Goal: Register for event/course

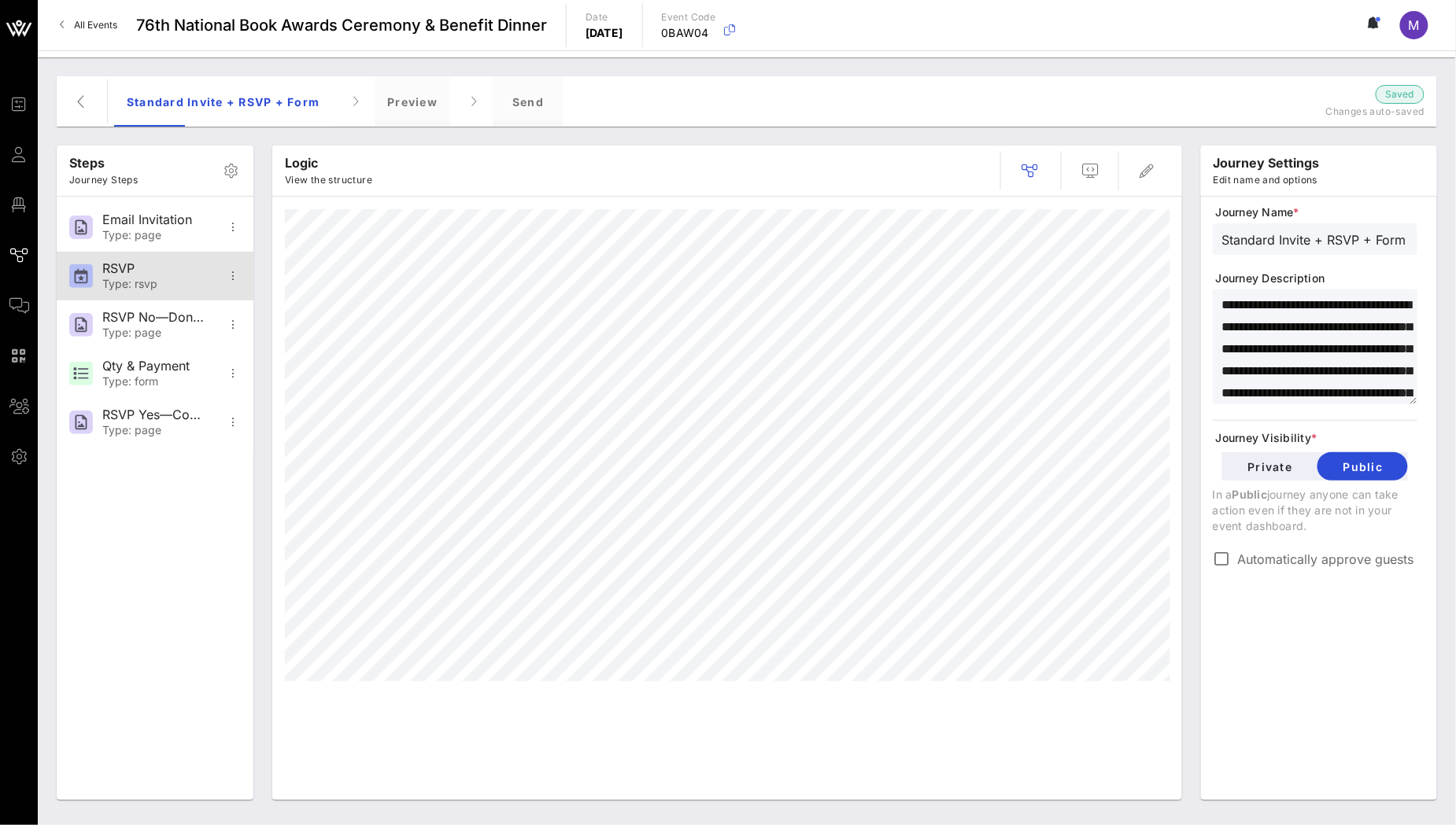
click at [181, 263] on div "RSVP" at bounding box center [155, 268] width 104 height 14
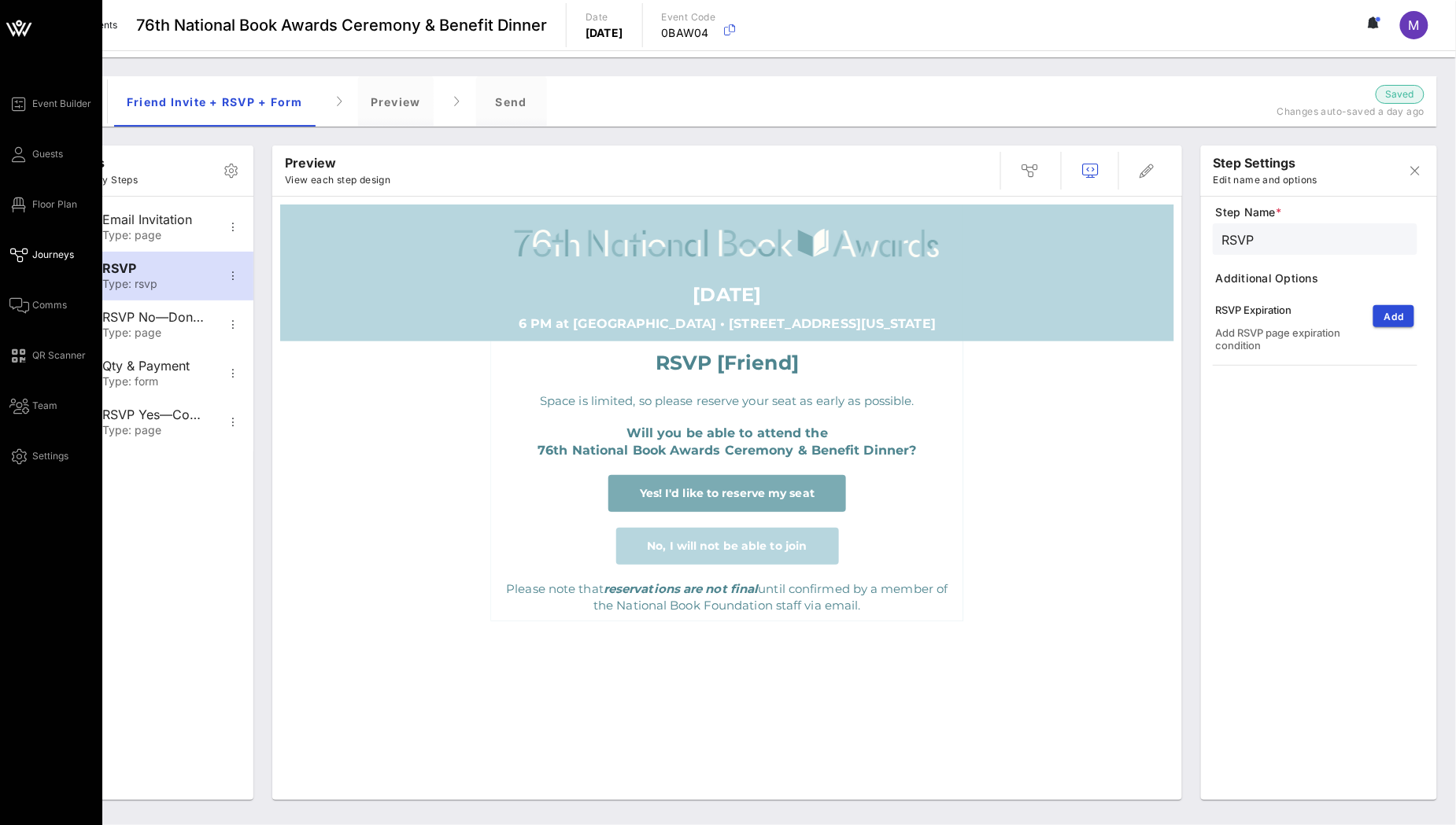
click at [14, 254] on icon at bounding box center [19, 255] width 19 height 2
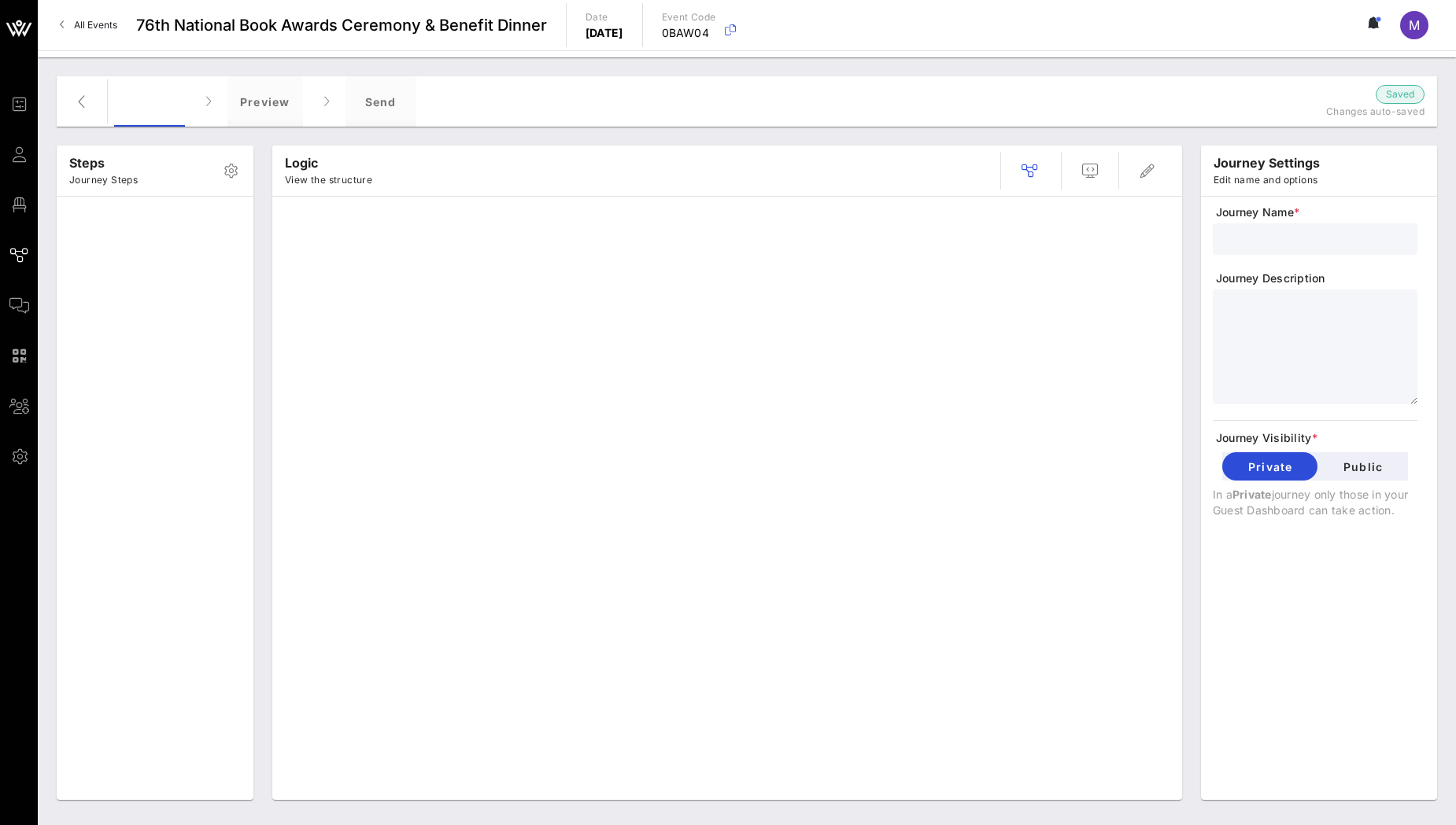
type input "Nonprofit Invite + RSVP + Form"
type textarea "**********"
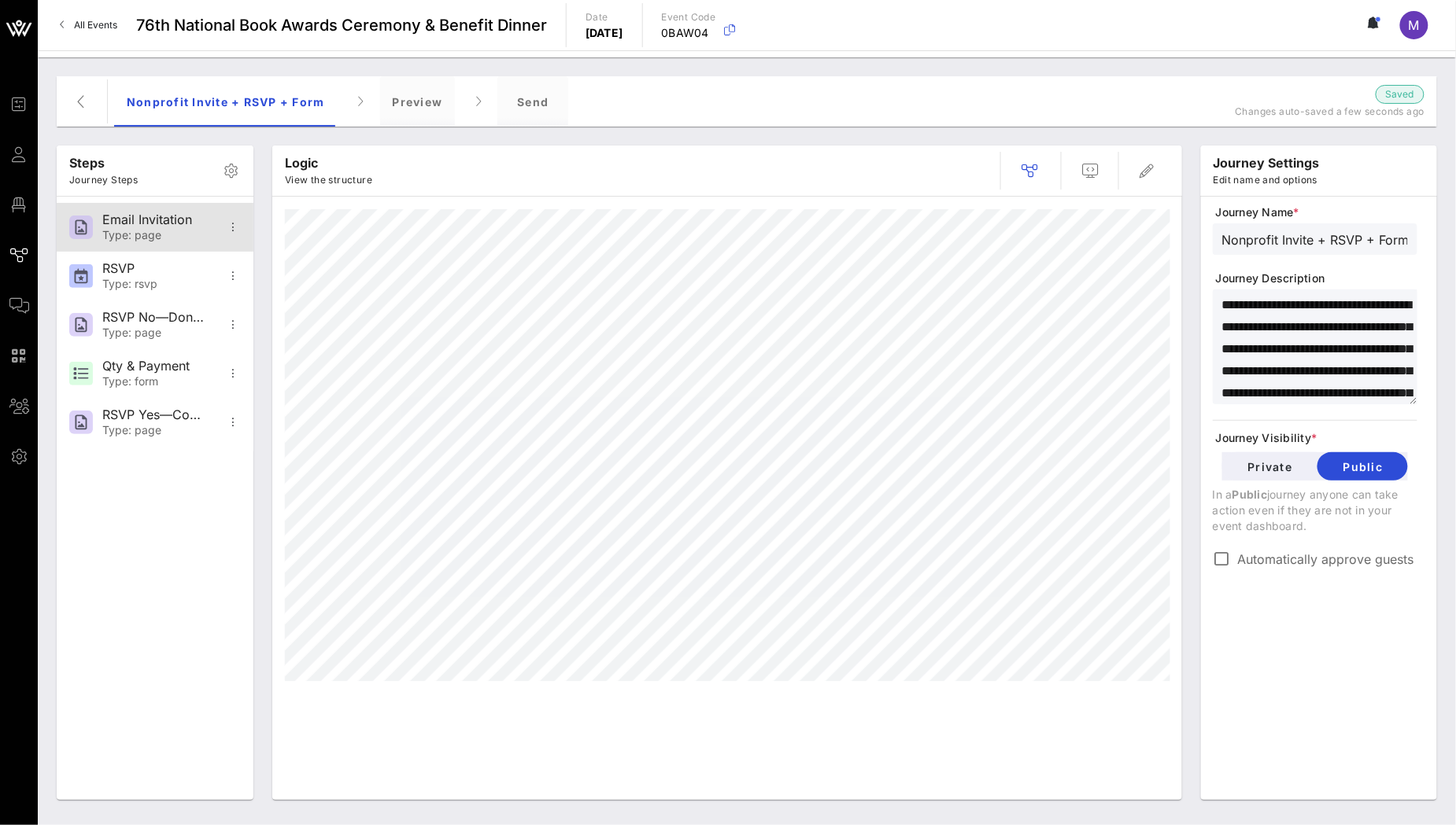
click at [170, 229] on div "Type: page" at bounding box center [155, 236] width 104 height 14
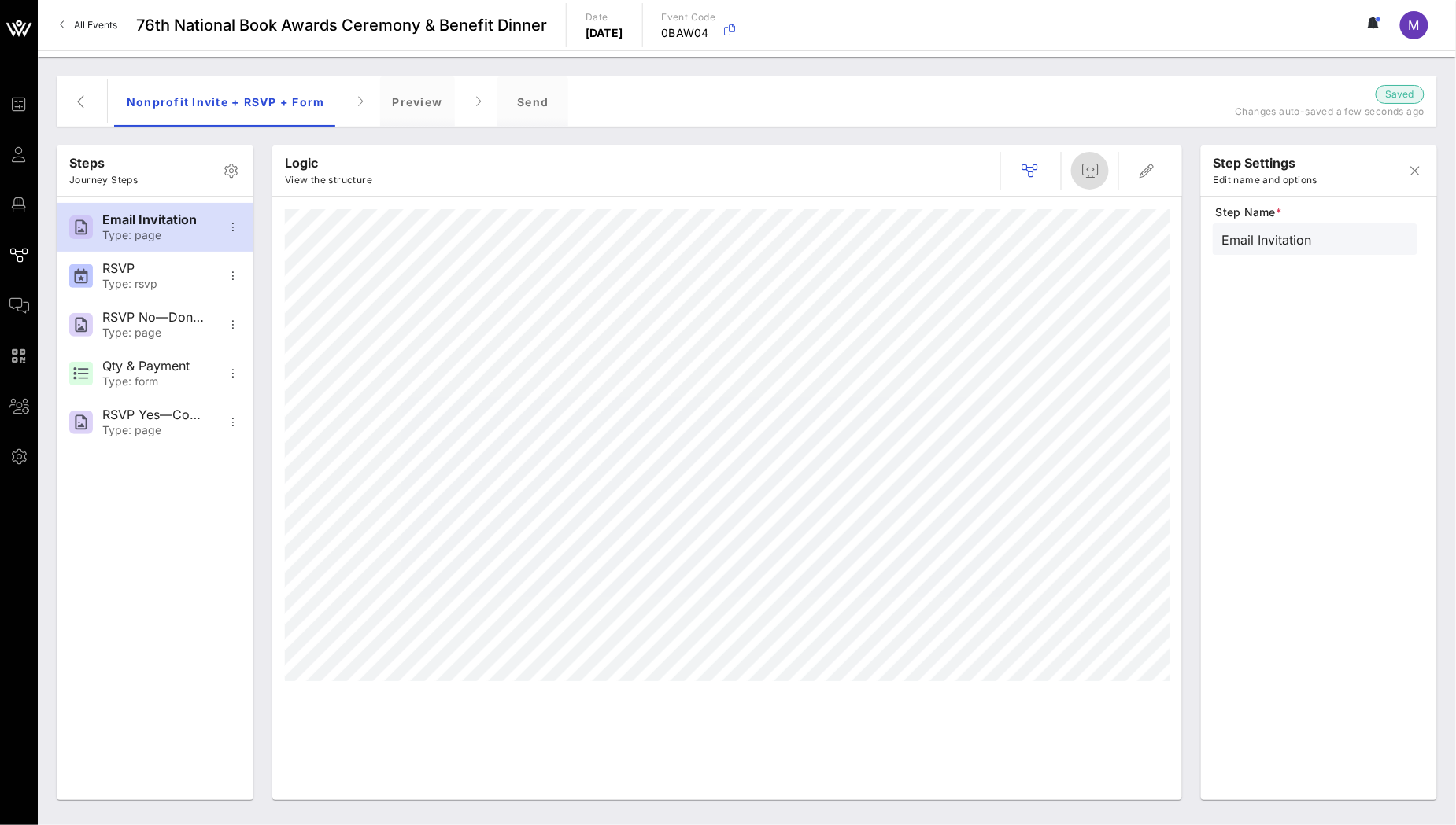
click at [1087, 185] on button "button" at bounding box center [1090, 170] width 38 height 38
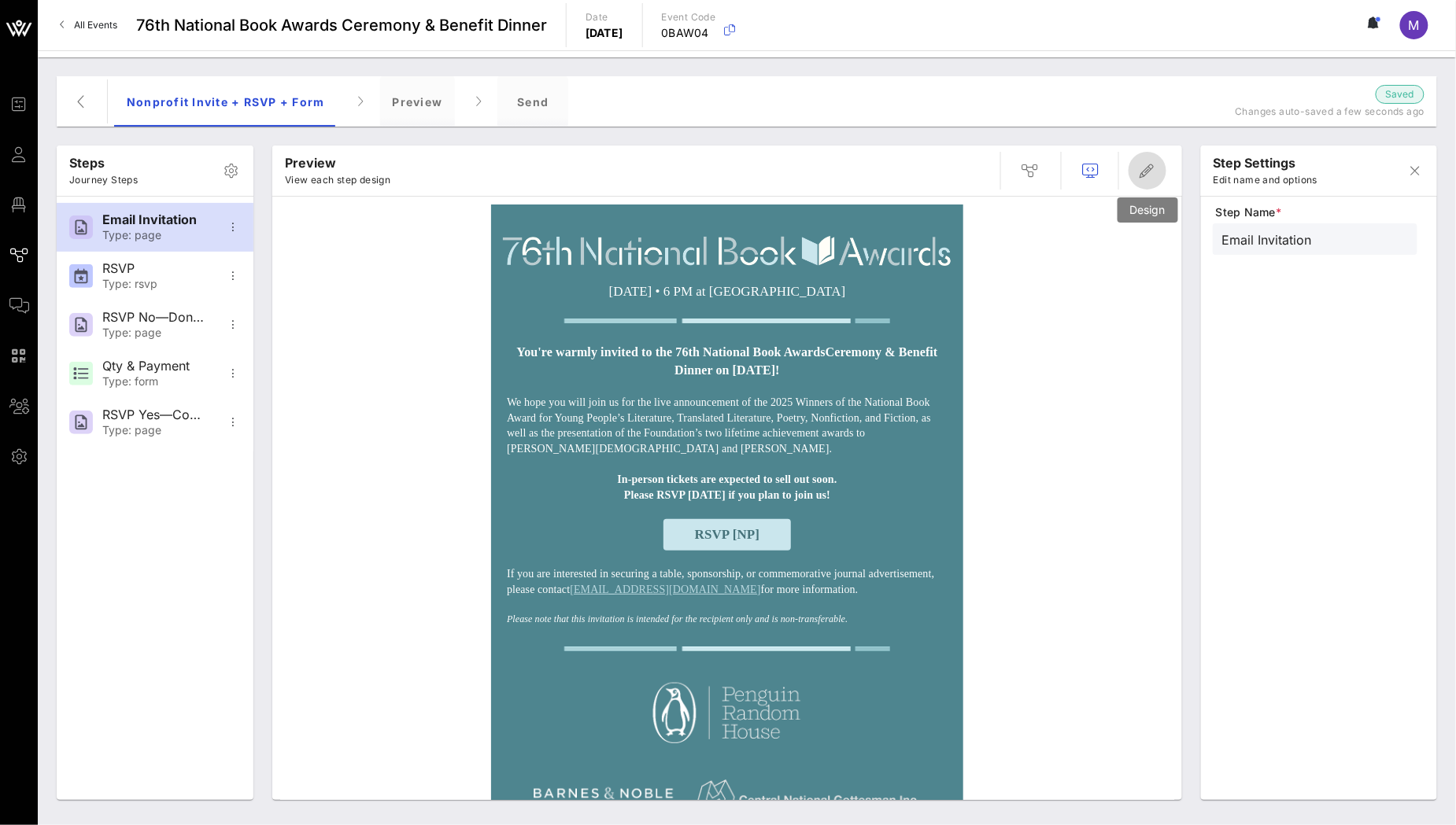
click at [1144, 169] on icon "button" at bounding box center [1148, 171] width 19 height 19
